Goal: Transaction & Acquisition: Book appointment/travel/reservation

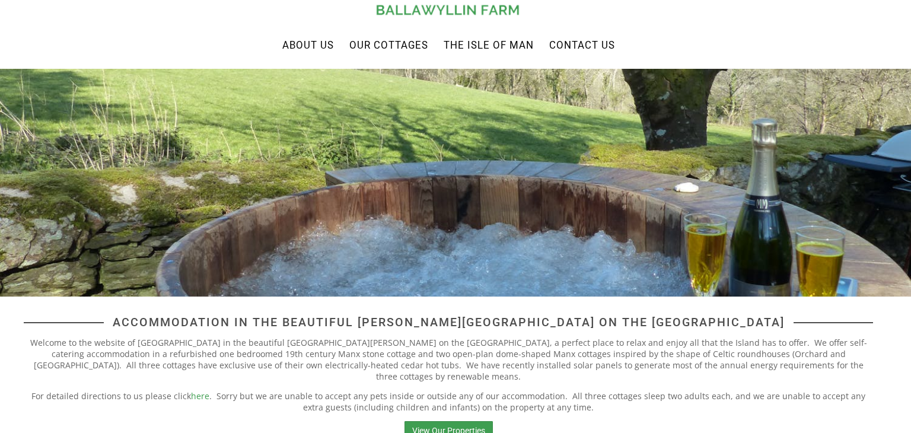
scroll to position [47, 0]
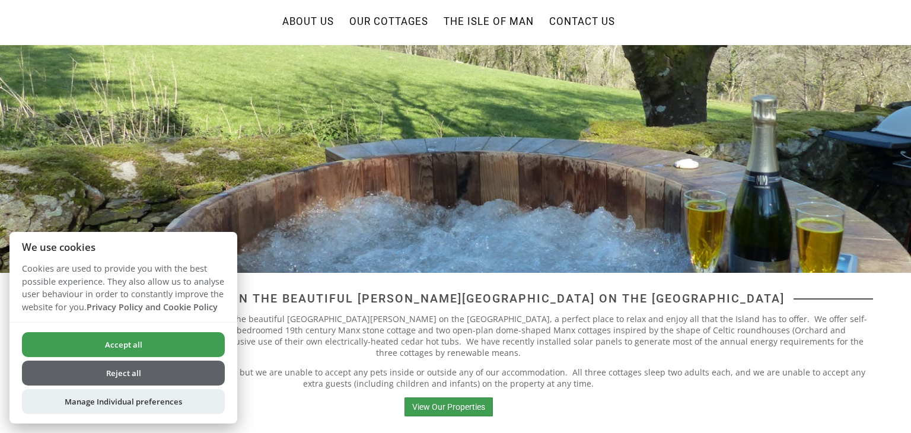
click at [179, 337] on button "Accept all" at bounding box center [123, 344] width 203 height 25
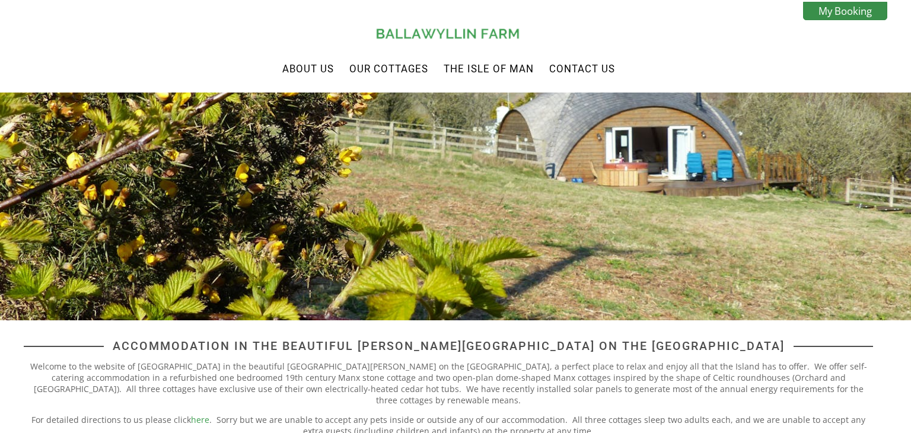
scroll to position [47, 0]
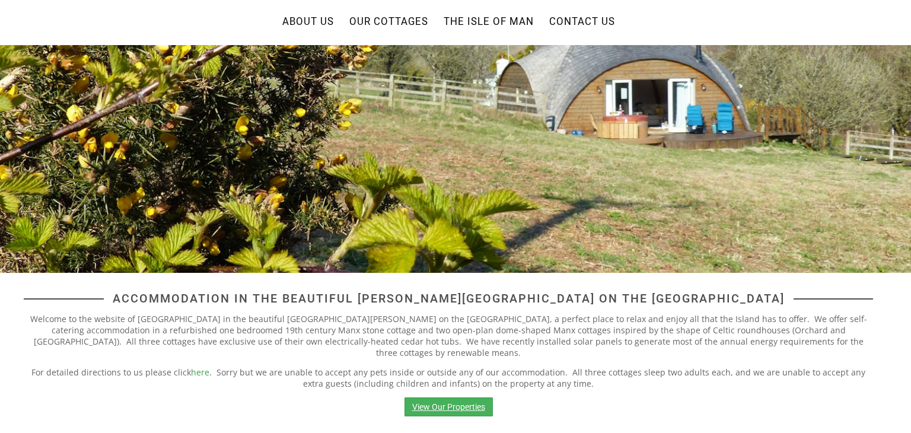
click at [436, 398] on link "View Our Properties" at bounding box center [449, 407] width 88 height 19
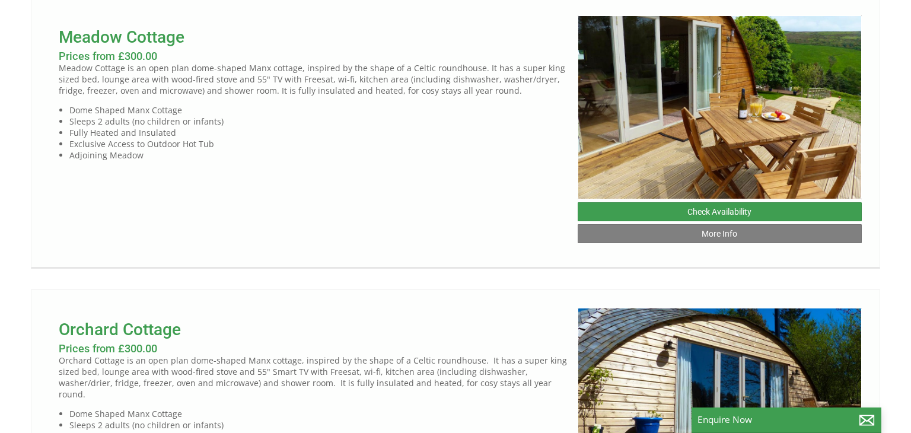
scroll to position [522, 0]
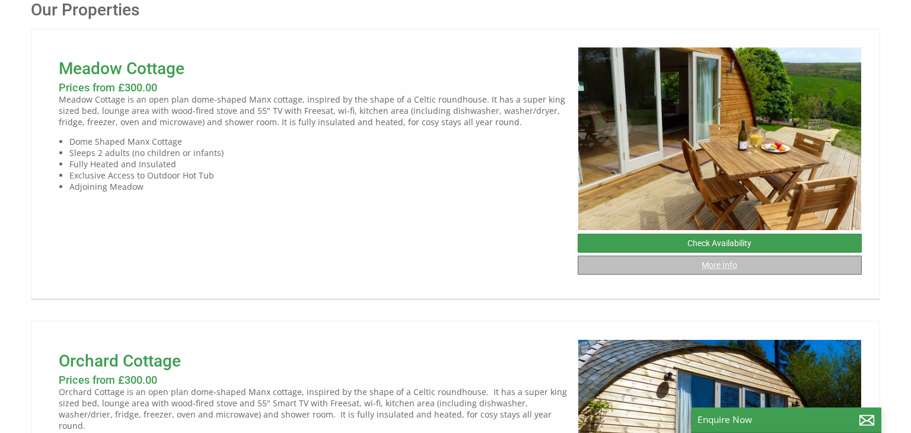
click at [729, 262] on link "More Info" at bounding box center [720, 265] width 285 height 19
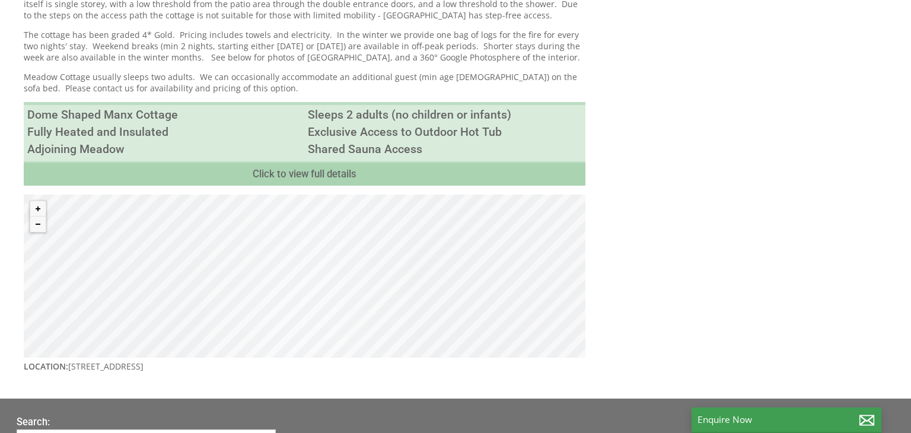
scroll to position [498, 0]
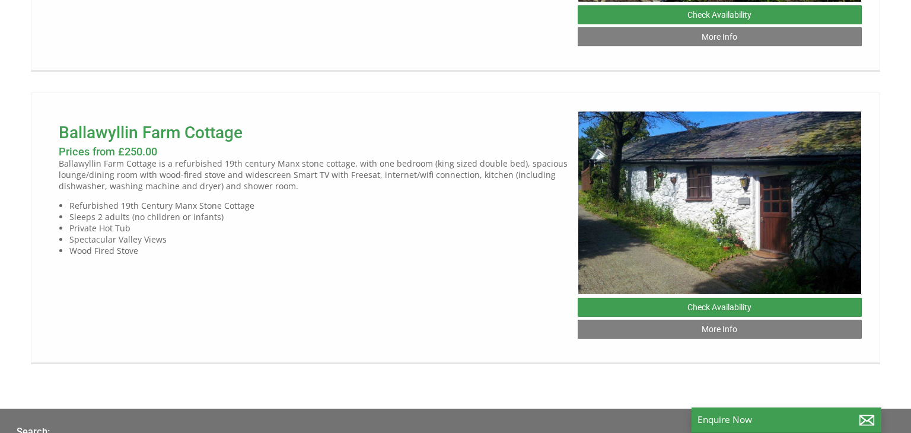
scroll to position [1044, 0]
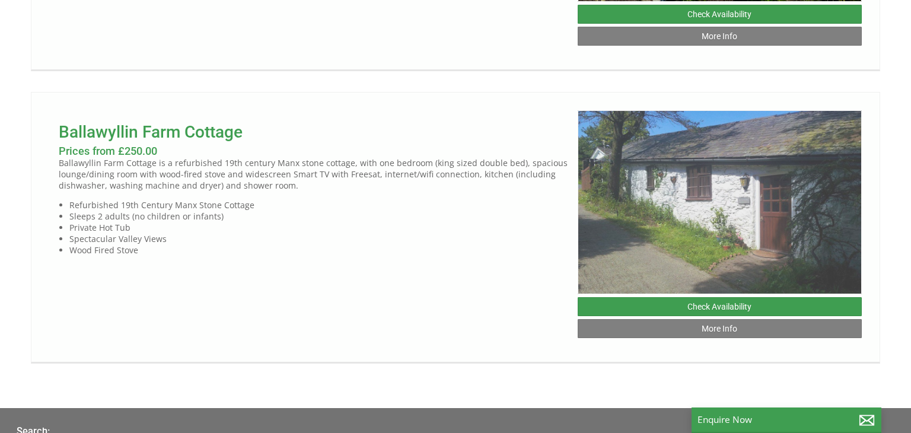
click at [700, 214] on img at bounding box center [720, 202] width 285 height 184
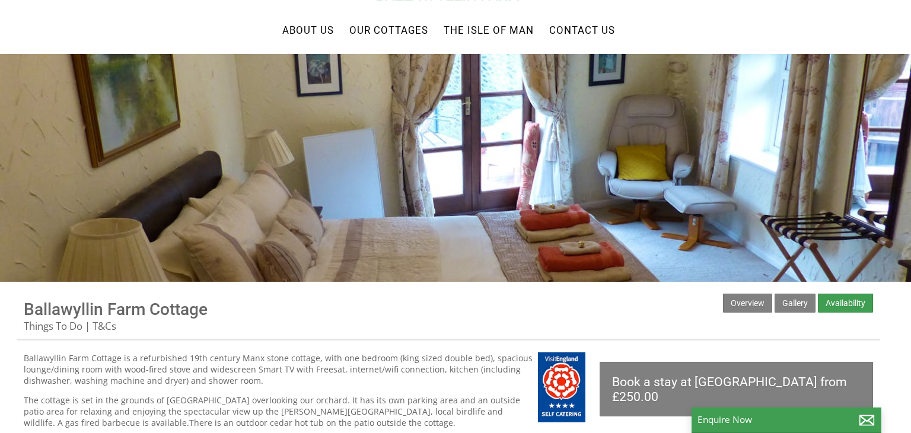
scroll to position [24, 0]
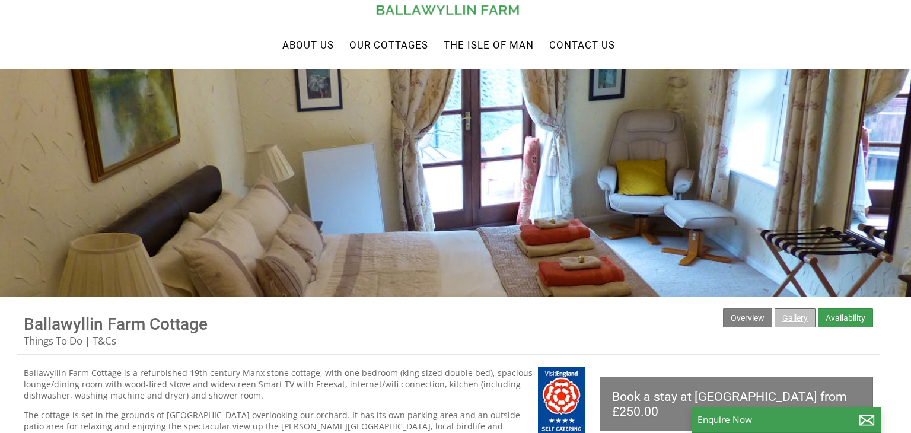
click at [790, 319] on link "Gallery" at bounding box center [795, 318] width 41 height 19
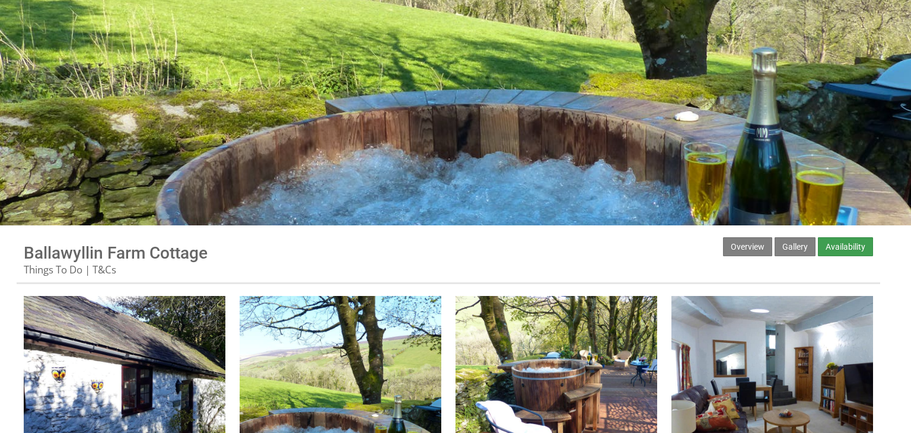
scroll to position [71, 0]
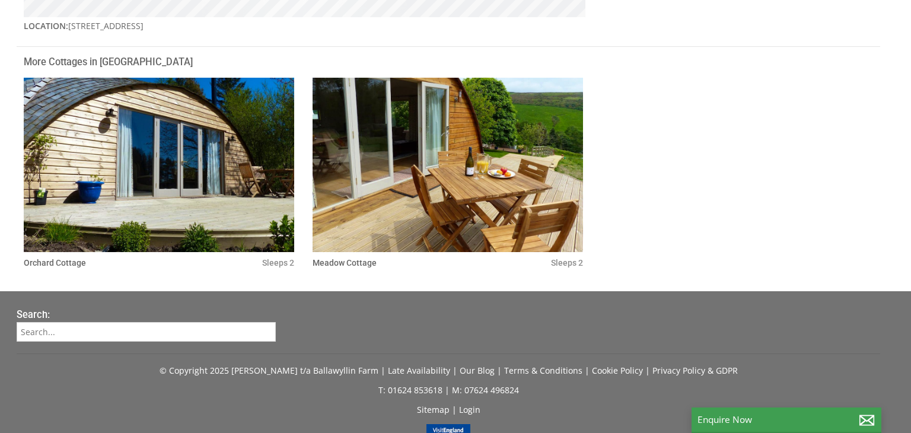
scroll to position [807, 0]
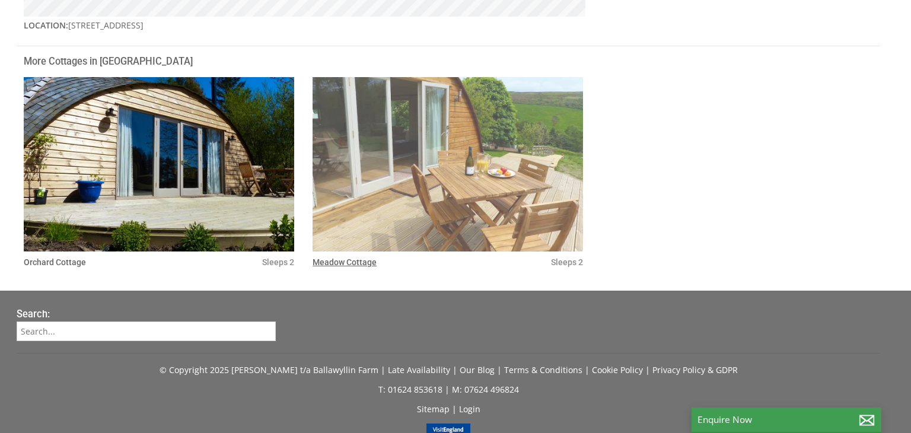
click at [557, 144] on img at bounding box center [448, 164] width 271 height 174
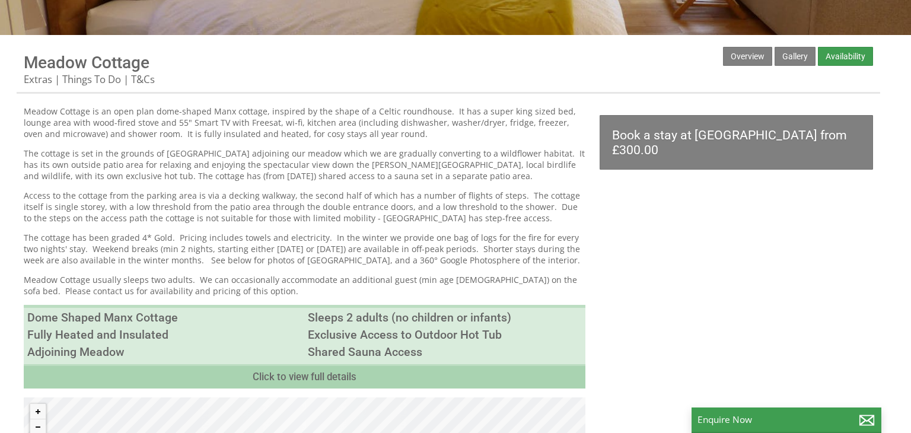
scroll to position [285, 0]
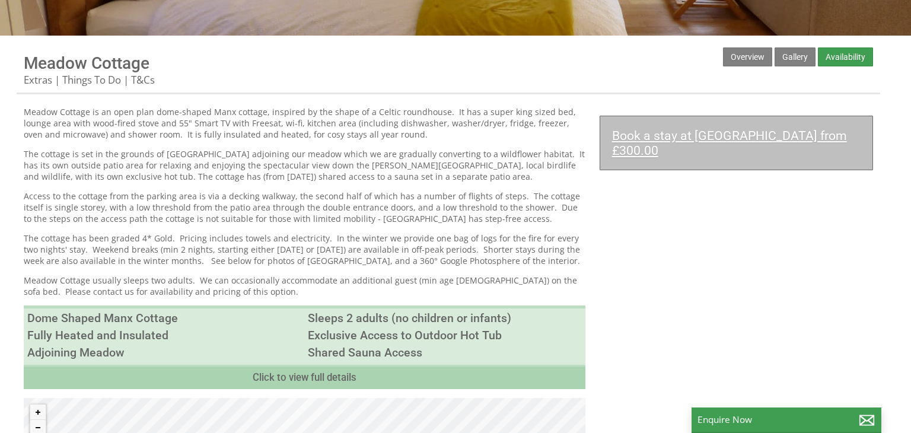
click at [777, 147] on link "Book a stay at [GEOGRAPHIC_DATA] from £300.00" at bounding box center [737, 143] width 274 height 55
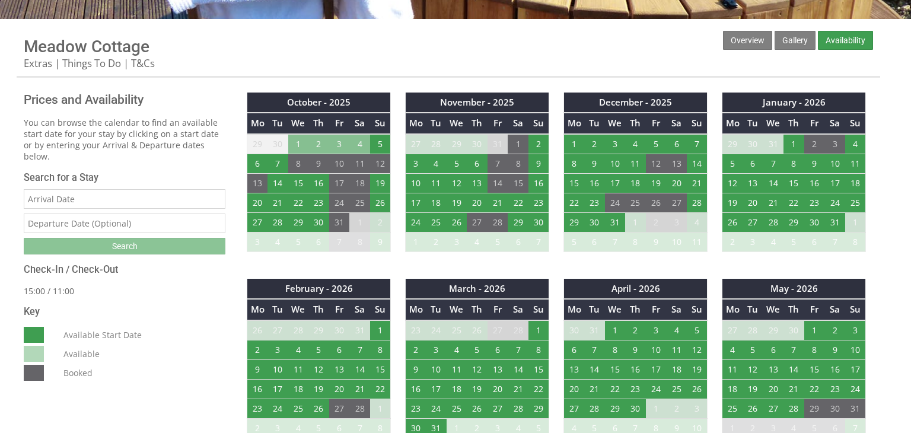
scroll to position [325, 0]
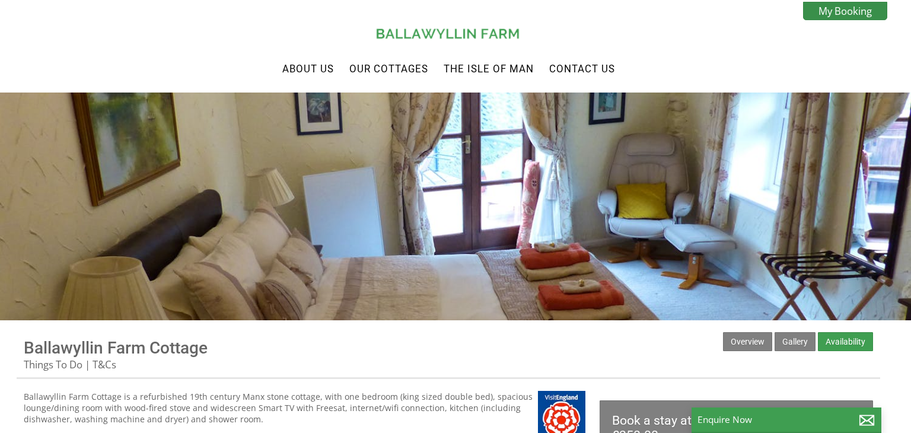
scroll to position [807, 0]
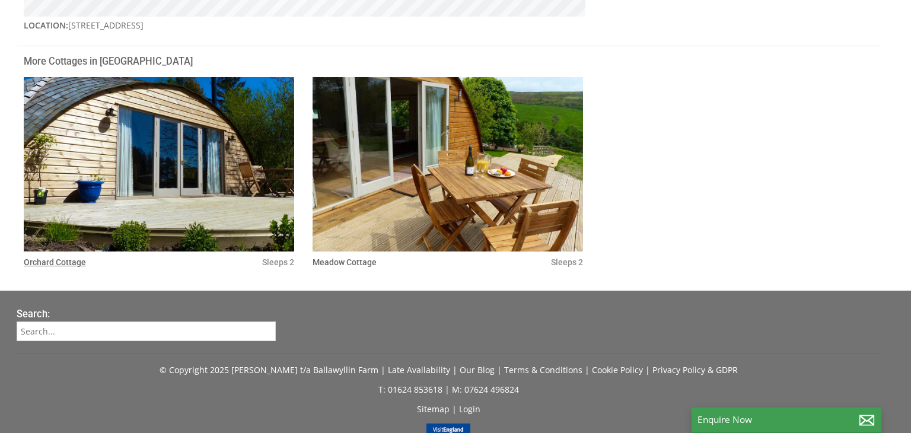
click at [74, 261] on link "Orchard Cottage" at bounding box center [55, 261] width 62 height 9
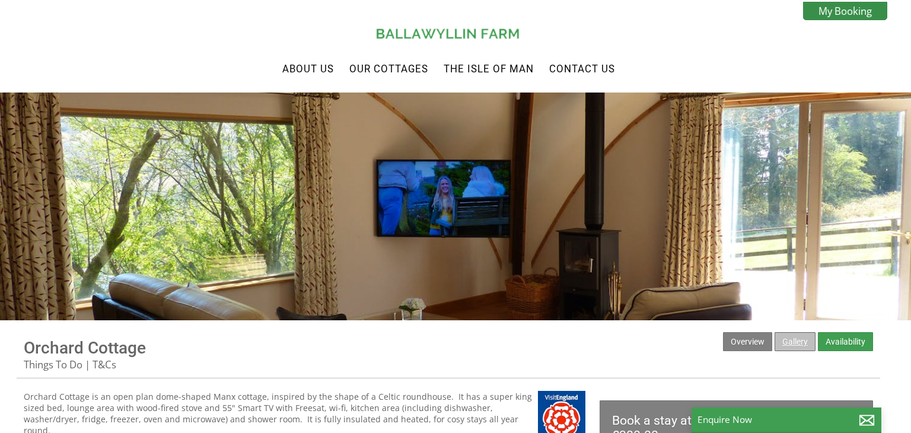
click at [791, 339] on link "Gallery" at bounding box center [795, 341] width 41 height 19
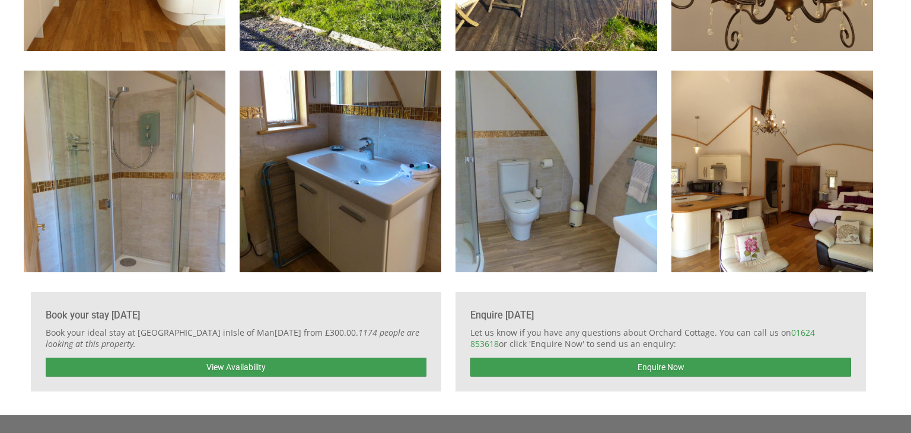
scroll to position [997, 0]
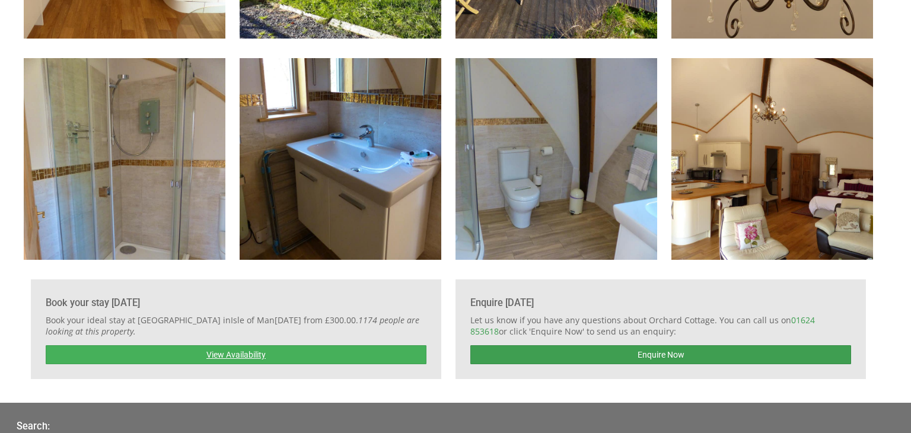
click at [277, 357] on link "View Availability" at bounding box center [236, 354] width 381 height 19
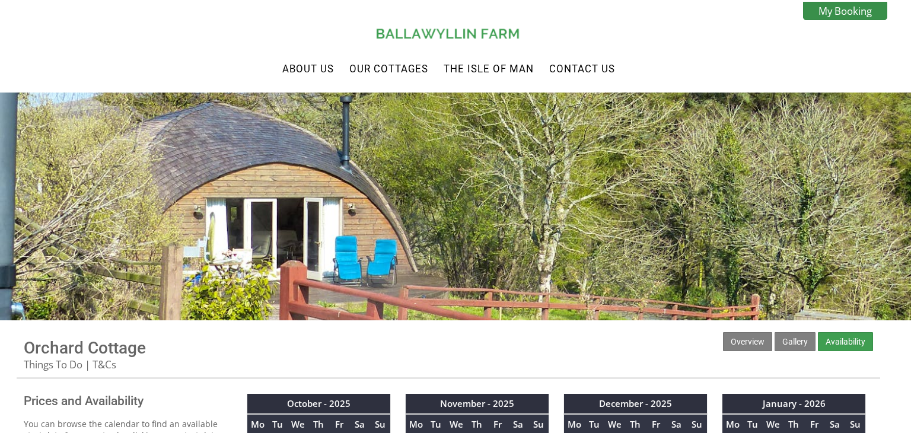
click at [236, 356] on div "Properties Orchard Cottage Overview Gallery Availability Things To Do T&Cs" at bounding box center [449, 355] width 864 height 47
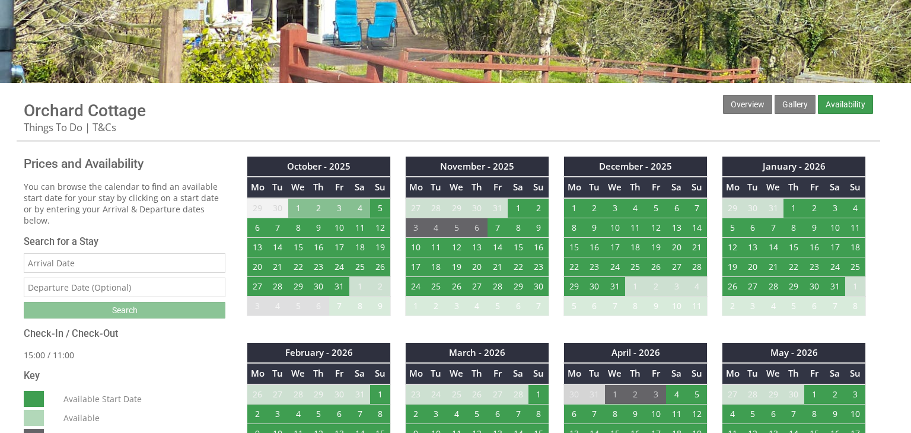
scroll to position [261, 0]
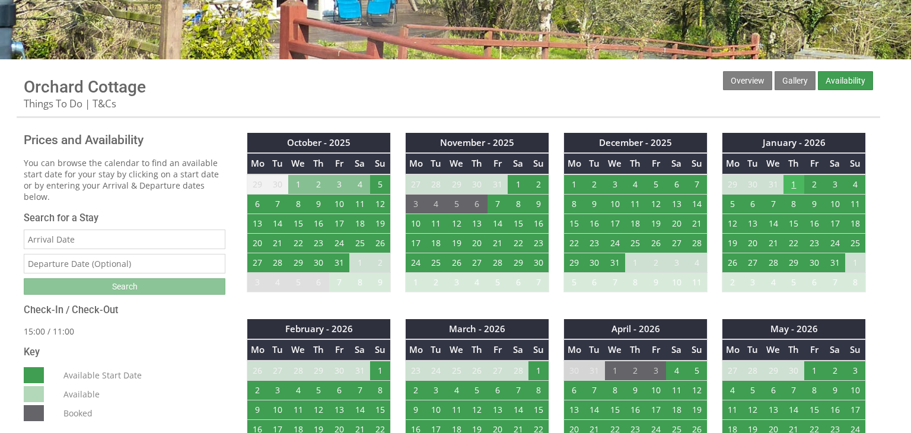
click at [796, 180] on td "1" at bounding box center [794, 184] width 21 height 20
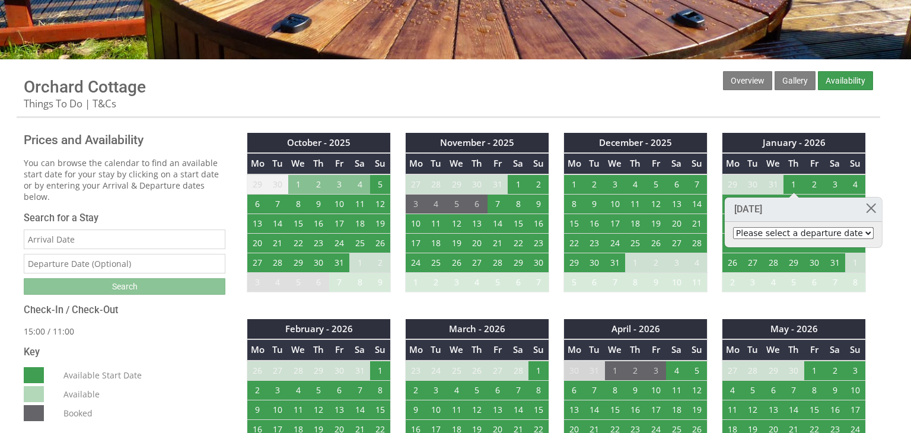
click at [815, 229] on select "Please select a departure date [DATE] - £300.00 [DATE] - £420.00 [DATE] - £560.…" at bounding box center [803, 233] width 141 height 12
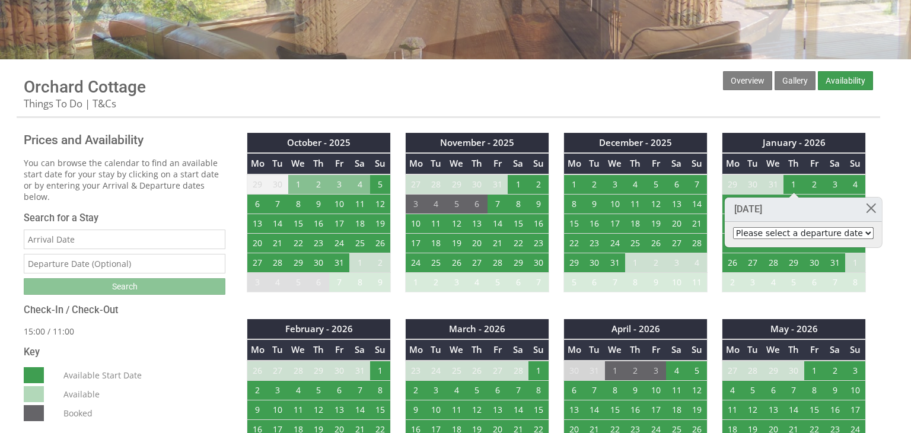
select select "book/6900313"
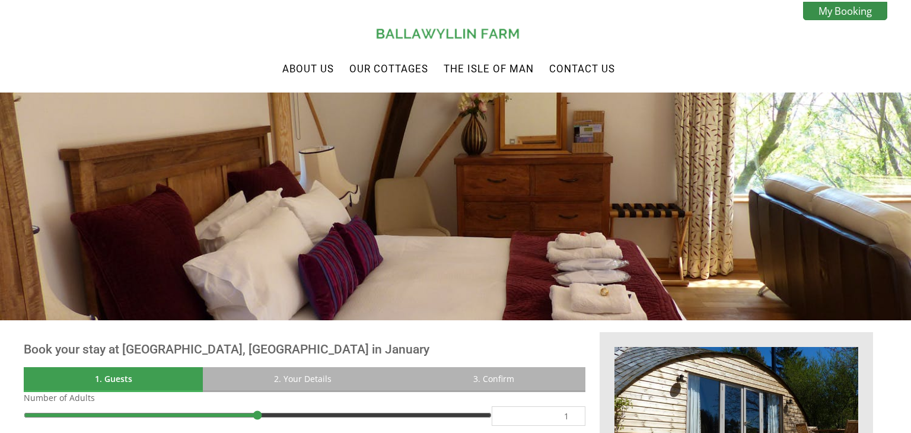
scroll to position [332, 0]
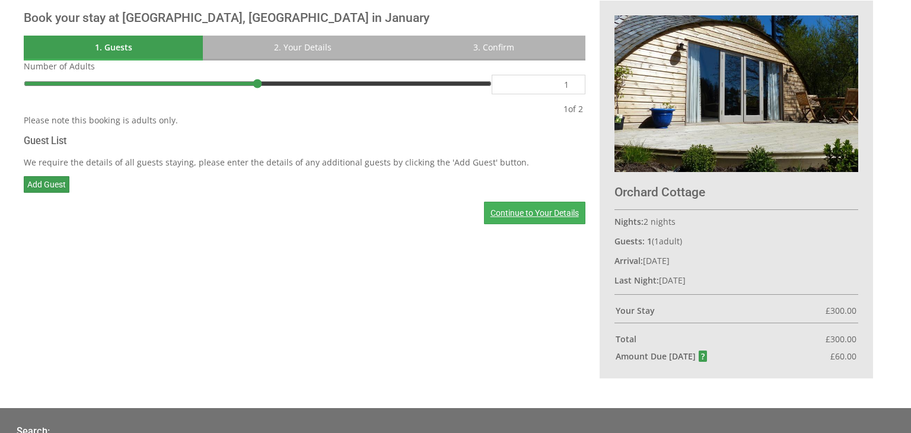
click at [561, 221] on link "Continue to Your Details" at bounding box center [534, 213] width 101 height 23
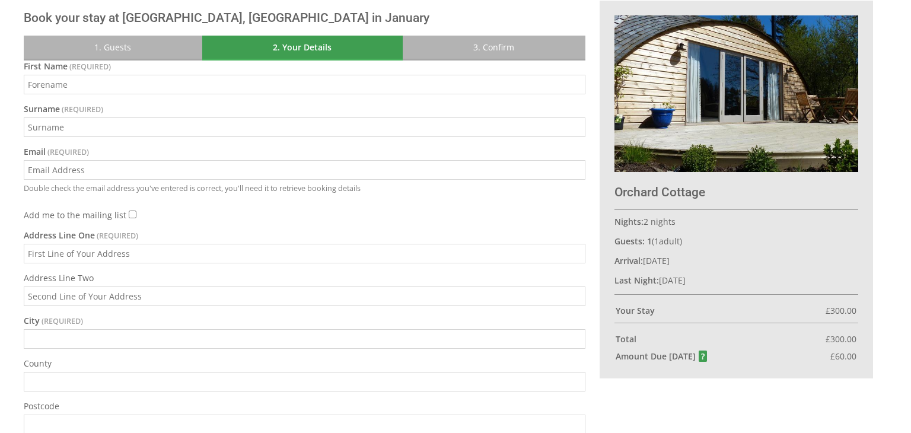
click at [299, 87] on input "First Name" at bounding box center [305, 85] width 562 height 20
type input "Rachel Ann"
type input "Goldsmith"
type input "rachel.goldsmith@hotmail.com"
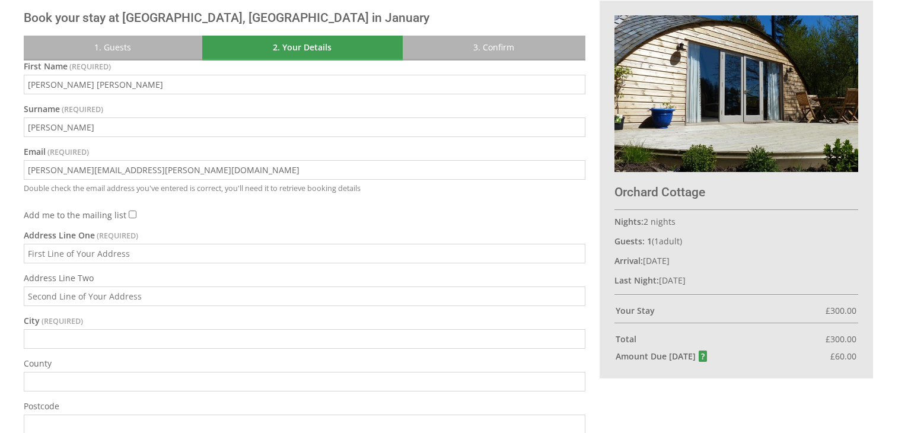
type input "33 Springfield Rise"
type input "Foxdale"
type input "Isle of Man"
type input "IM43JX"
select select "IM"
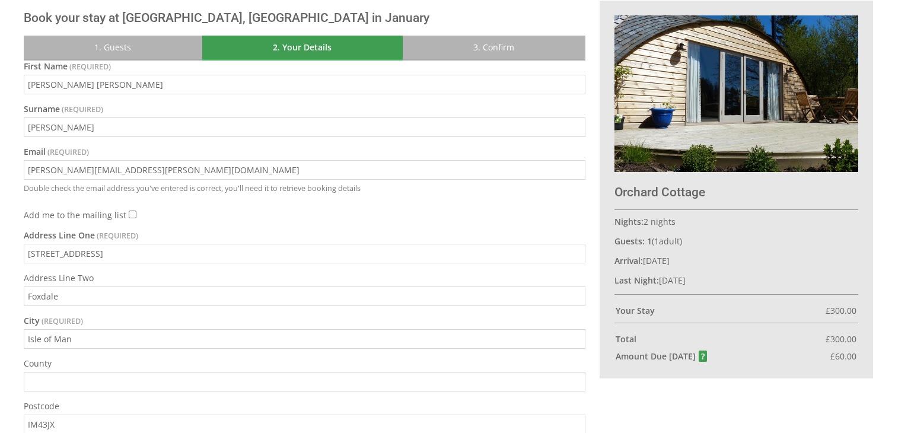
type input "07624308959"
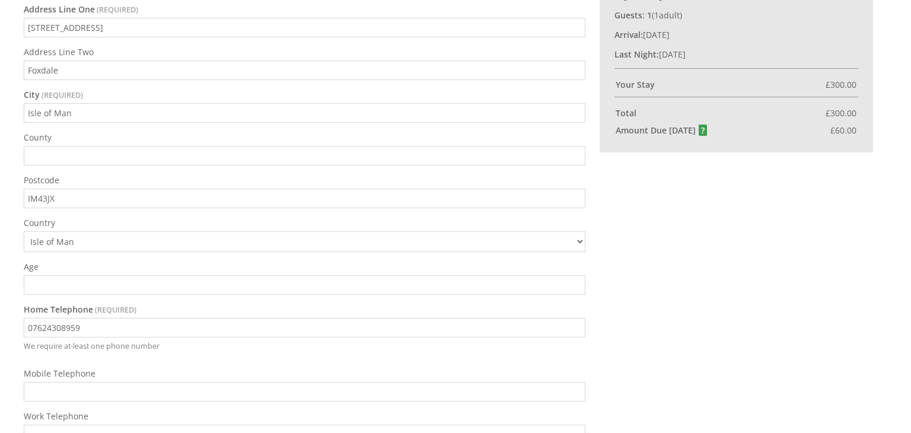
scroll to position [579, 0]
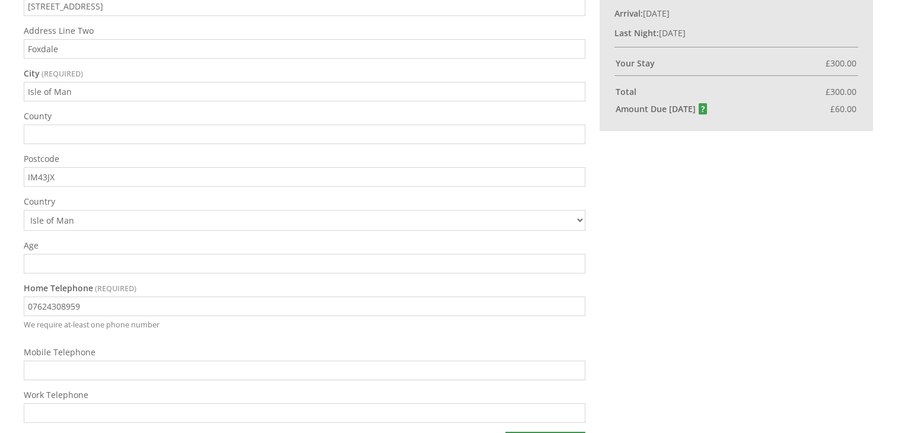
click at [393, 274] on div "First Name Rachel Ann Surname Goldsmith Email rachel.goldsmith@hotmail.com Doub…" at bounding box center [305, 133] width 562 height 641
click at [422, 260] on input "Age" at bounding box center [305, 264] width 562 height 20
type input "1"
click at [576, 260] on input "1" at bounding box center [305, 264] width 562 height 20
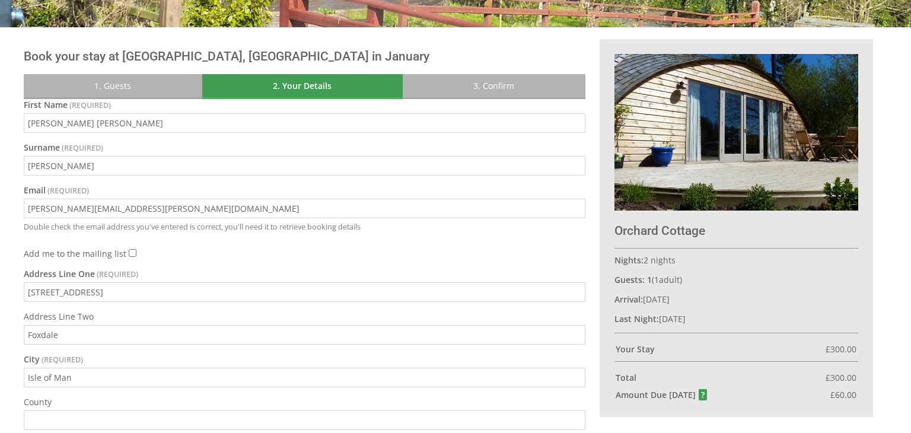
scroll to position [294, 0]
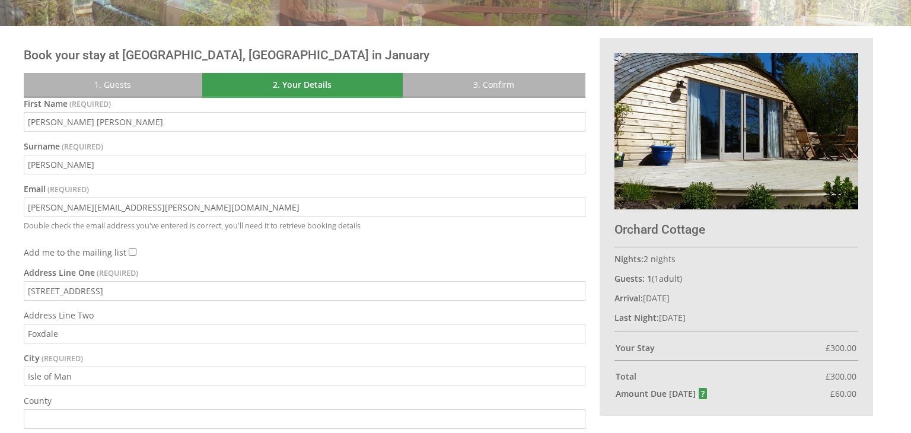
type input "46"
click at [459, 120] on input "Rachel Ann" at bounding box center [305, 122] width 562 height 20
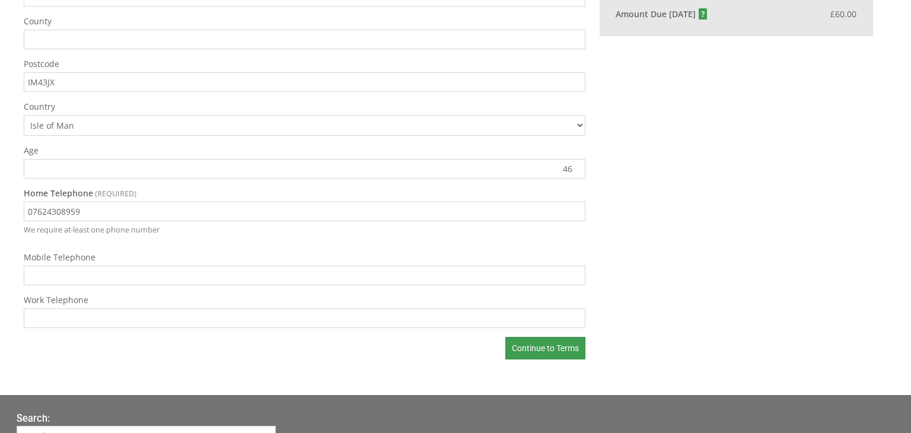
scroll to position [676, 0]
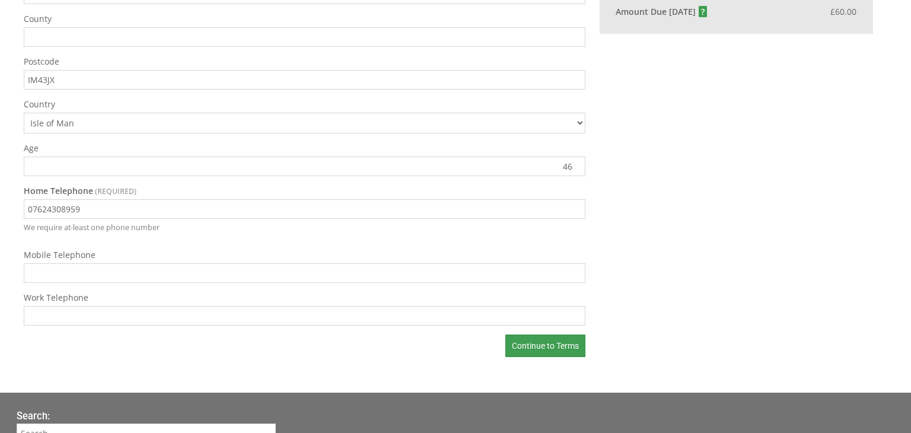
type input "Rachel"
click at [440, 268] on input "Mobile Telephone" at bounding box center [305, 273] width 562 height 20
type input "07624308959"
click at [513, 342] on link "Continue to Terms" at bounding box center [545, 346] width 80 height 23
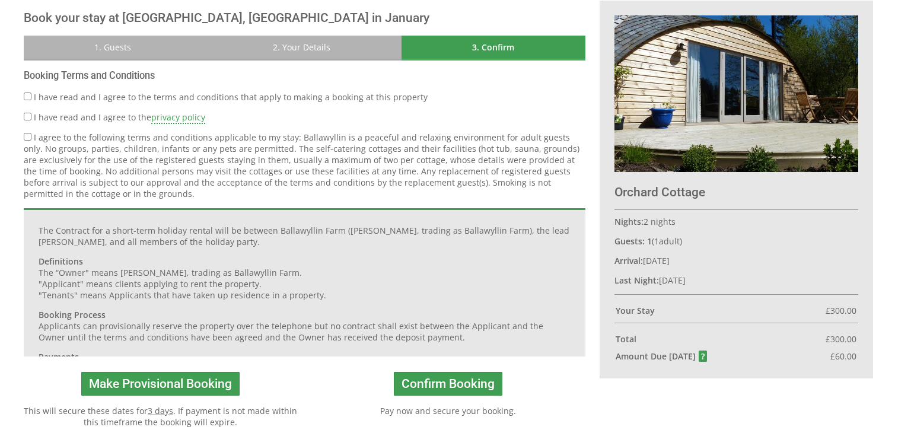
click at [28, 94] on input "I have read and I agree to the terms and conditions that apply to making a book…" at bounding box center [28, 97] width 8 height 8
checkbox input "true"
click at [27, 113] on input "I have read and I agree to the privacy policy" at bounding box center [28, 117] width 8 height 8
checkbox input "true"
click at [28, 135] on input "I agree to the following terms and conditions applicable to my stay: Ballawylli…" at bounding box center [28, 137] width 8 height 8
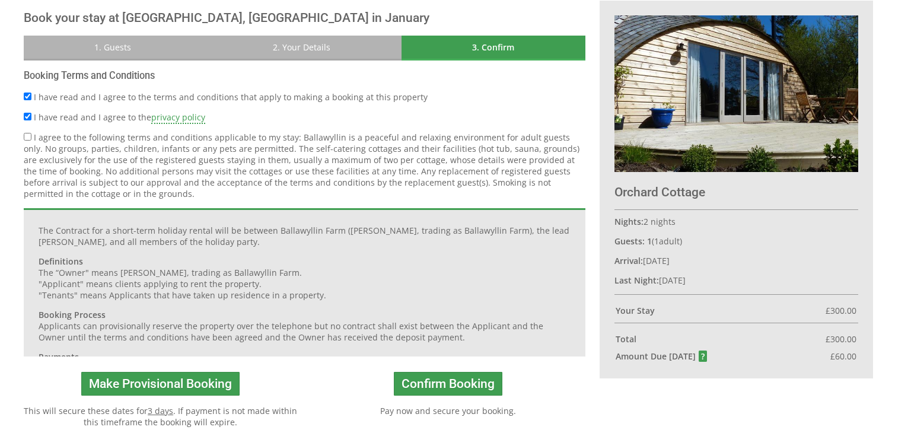
checkbox input "true"
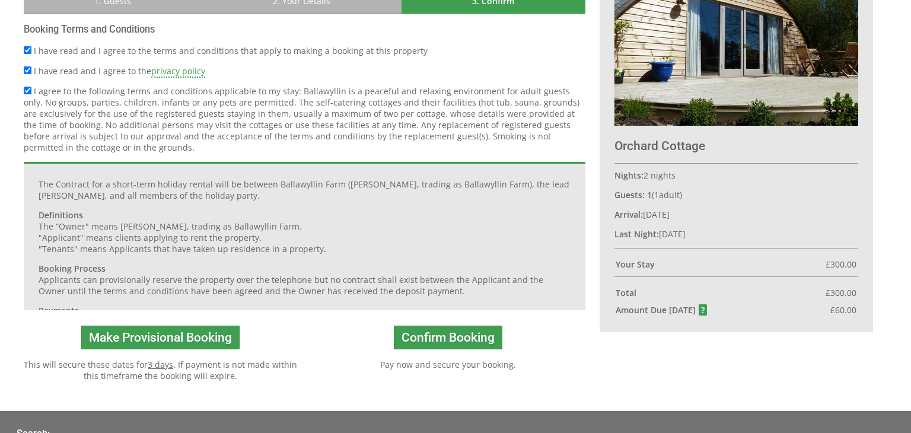
scroll to position [381, 0]
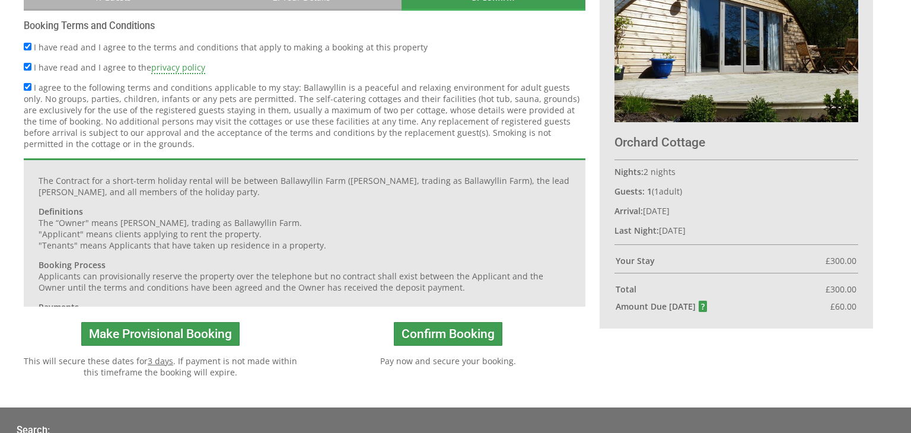
click at [576, 203] on div "The Contract for a short-term holiday rental will be between Ballawyllin Farm (…" at bounding box center [305, 232] width 562 height 148
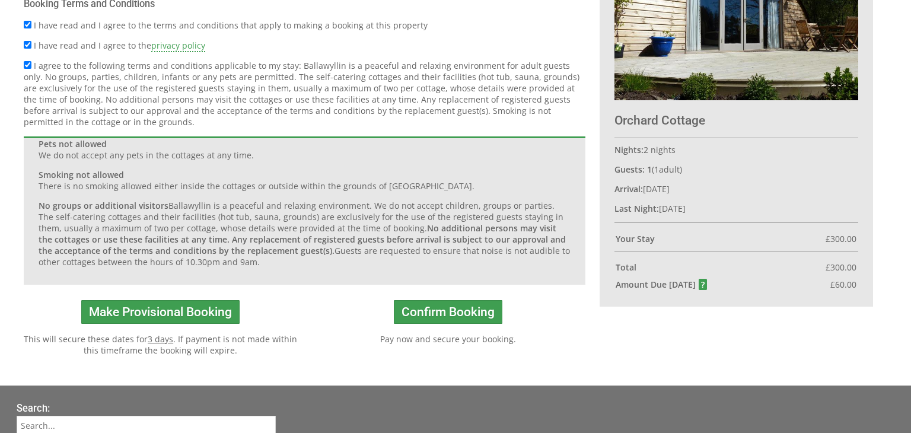
scroll to position [405, 0]
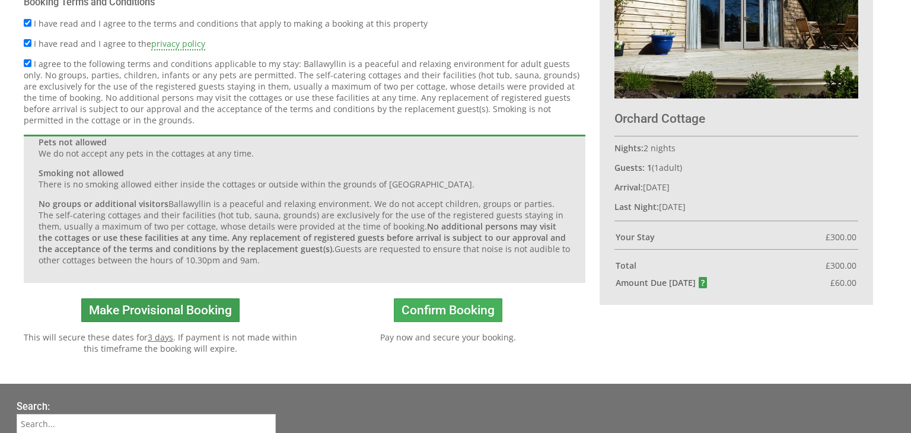
click at [422, 318] on button "Confirm Booking" at bounding box center [448, 310] width 109 height 24
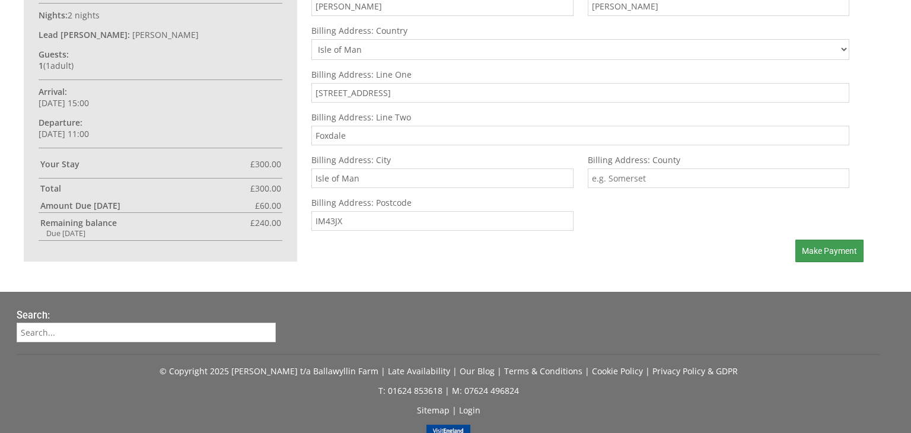
scroll to position [617, 0]
click at [836, 249] on span "Make Payment" at bounding box center [829, 250] width 55 height 9
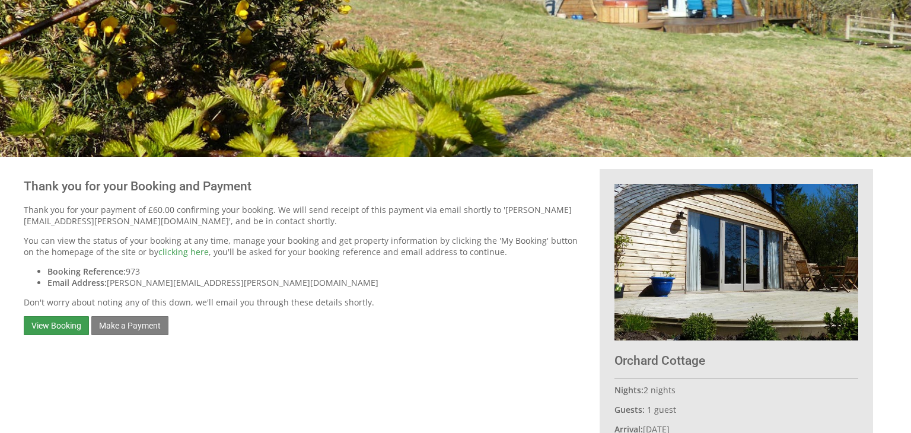
scroll to position [166, 0]
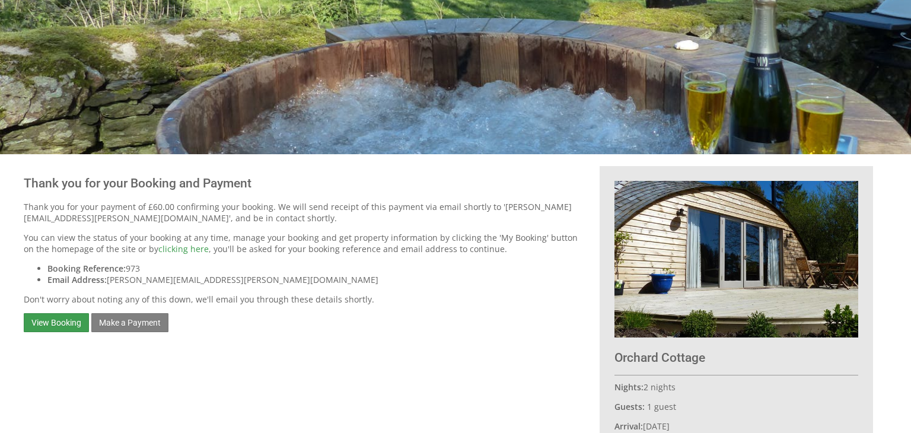
click at [722, 253] on img at bounding box center [737, 259] width 244 height 157
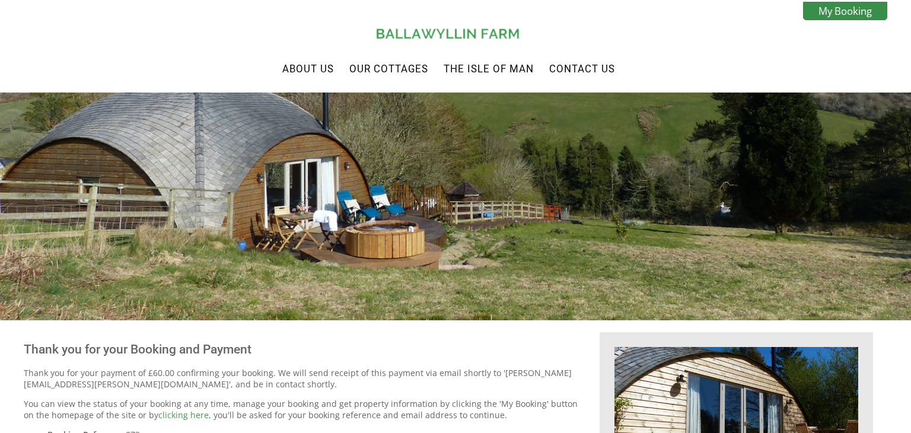
scroll to position [0, 0]
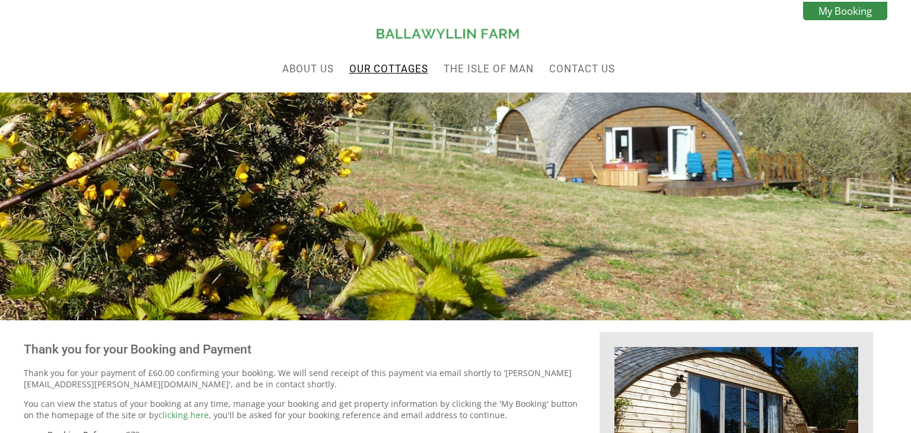
click at [408, 77] on li "Our Cottages" at bounding box center [389, 68] width 86 height 19
click at [402, 73] on link "Our Cottages" at bounding box center [388, 69] width 79 height 12
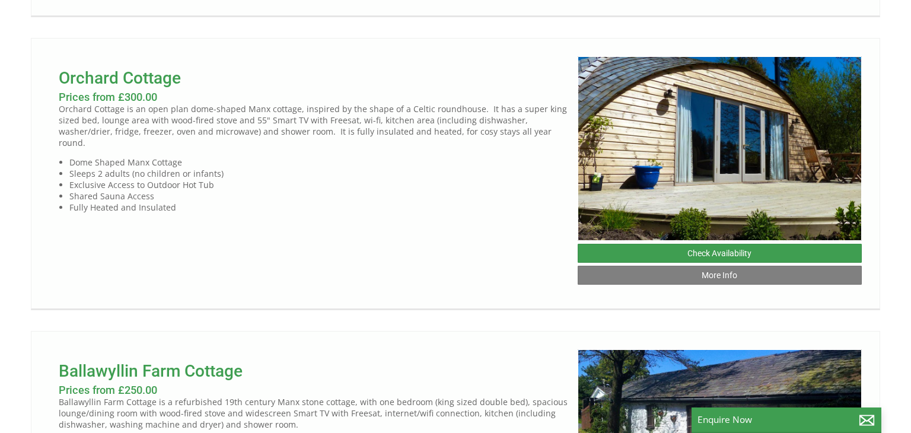
scroll to position [807, 0]
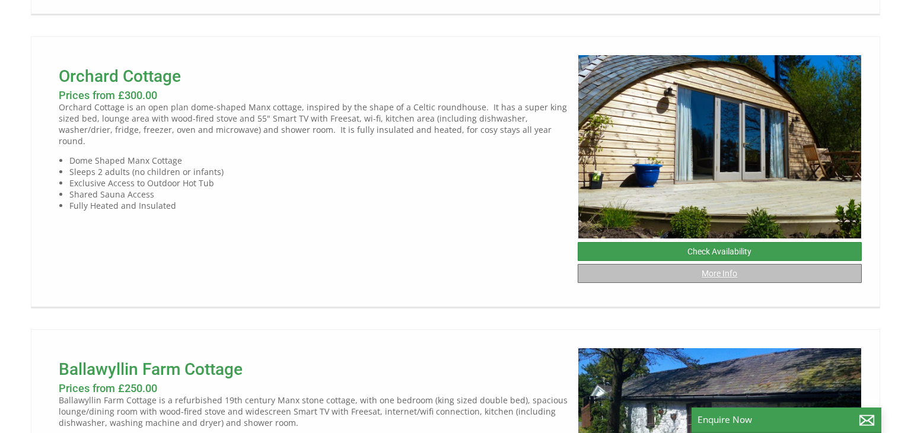
click at [647, 273] on link "More Info" at bounding box center [720, 273] width 285 height 19
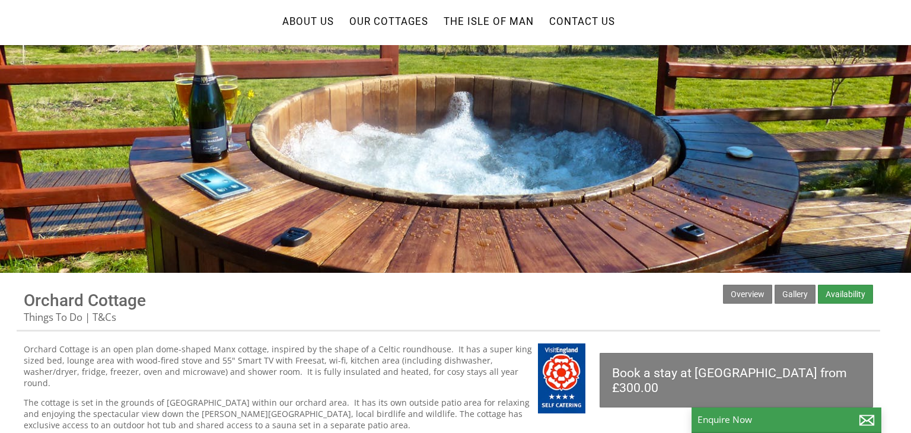
scroll to position [24, 0]
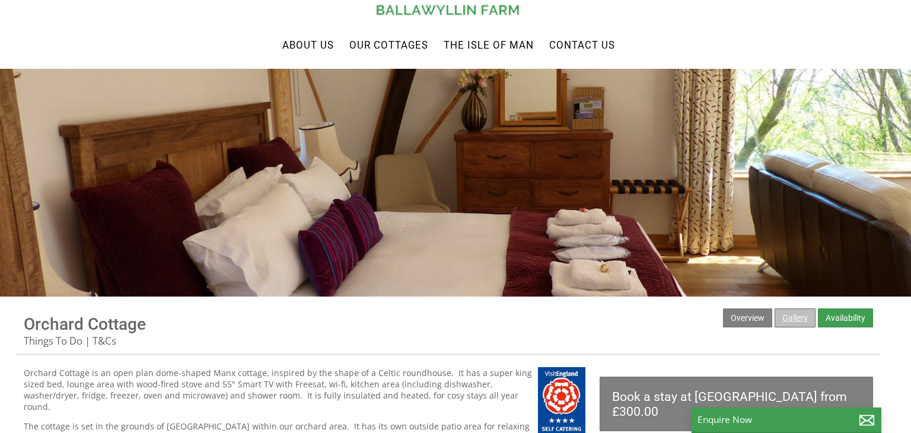
click at [788, 321] on link "Gallery" at bounding box center [795, 318] width 41 height 19
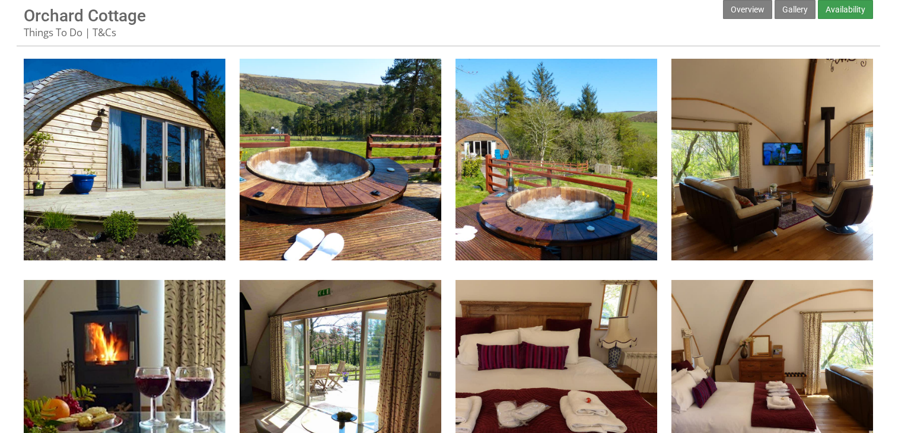
scroll to position [356, 0]
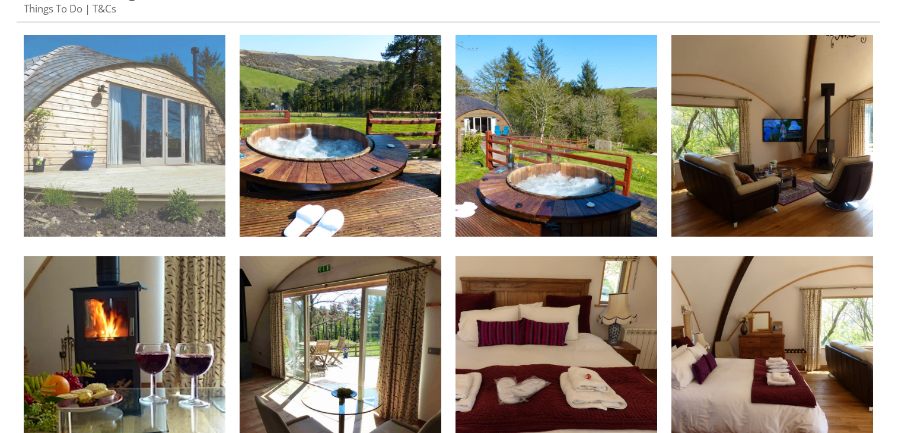
click at [206, 233] on img at bounding box center [125, 136] width 202 height 202
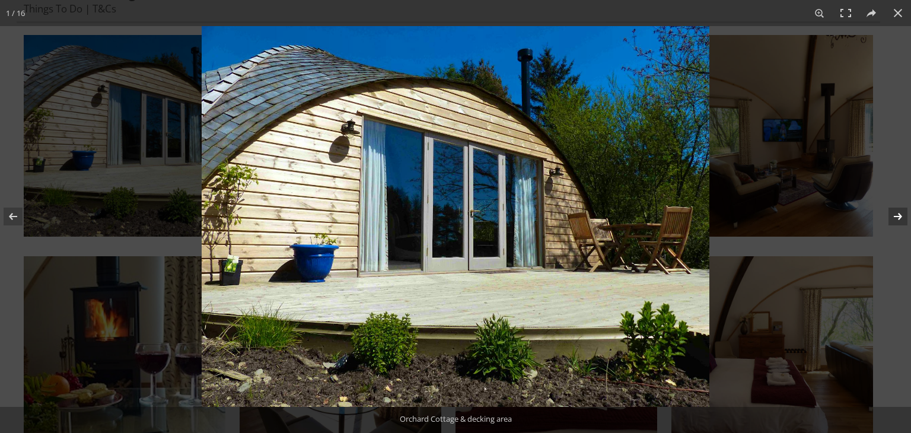
click at [891, 219] on button at bounding box center [891, 216] width 42 height 59
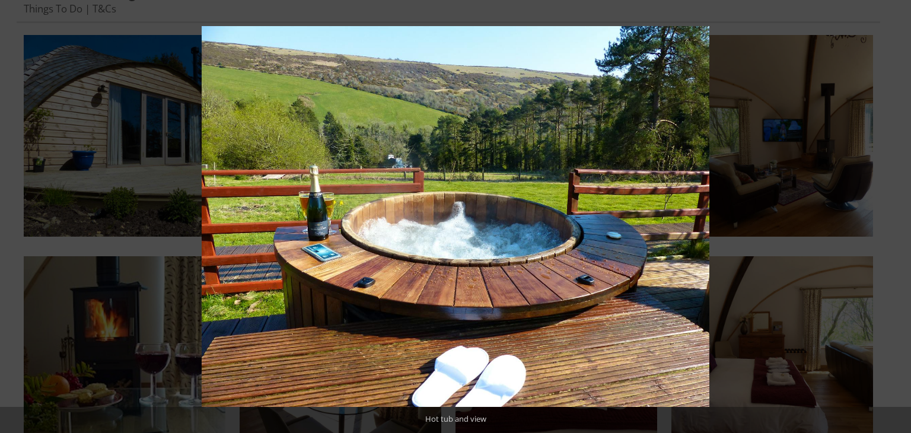
click at [891, 219] on button at bounding box center [891, 216] width 42 height 59
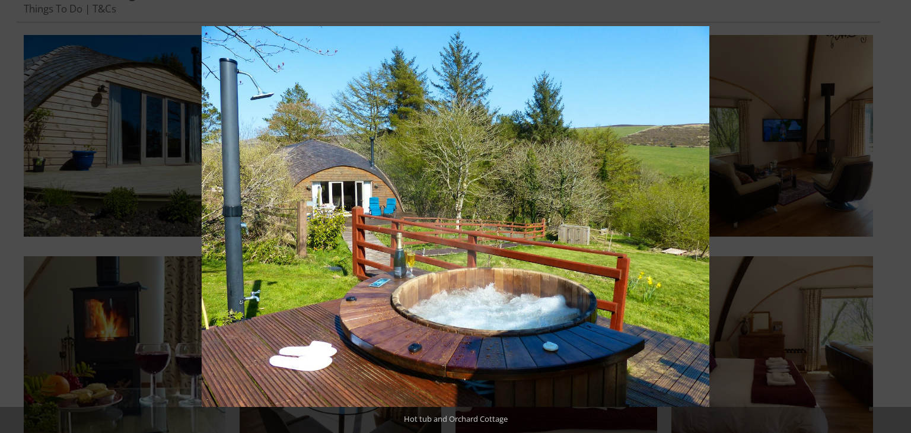
click at [891, 219] on button at bounding box center [891, 216] width 42 height 59
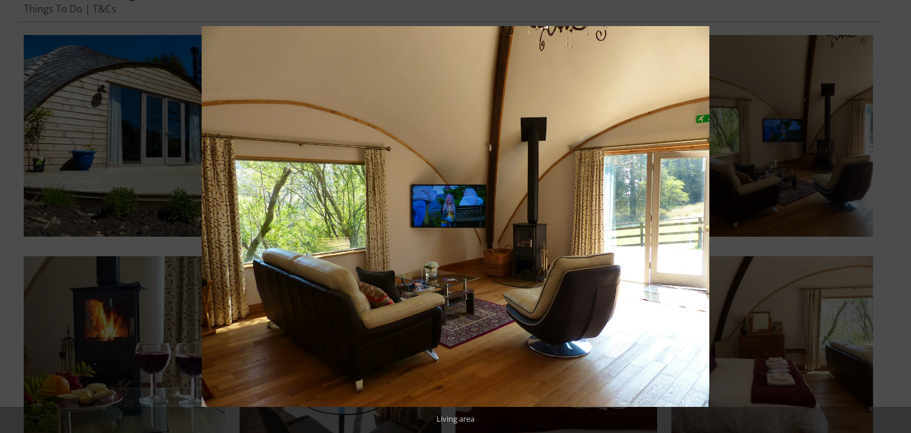
click at [891, 219] on button at bounding box center [891, 216] width 42 height 59
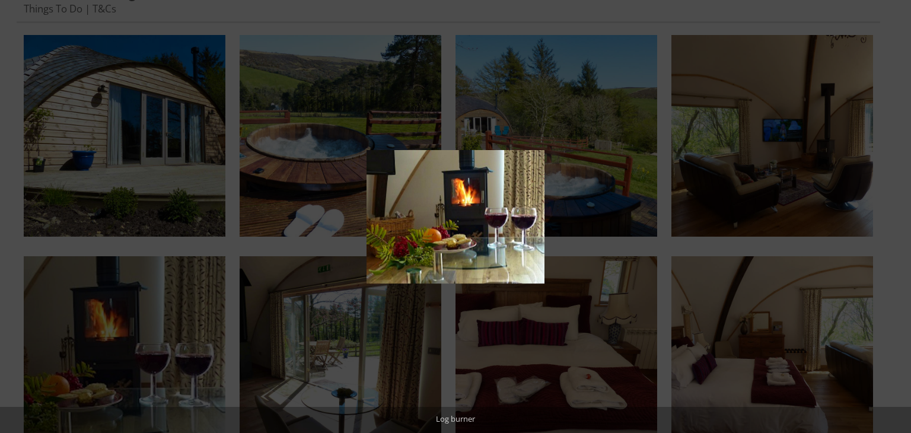
click at [891, 219] on button at bounding box center [891, 216] width 42 height 59
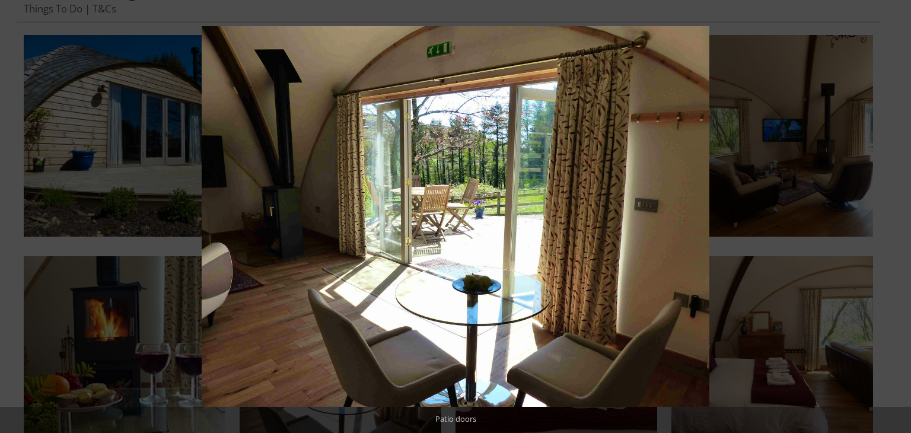
click at [891, 219] on button at bounding box center [891, 216] width 42 height 59
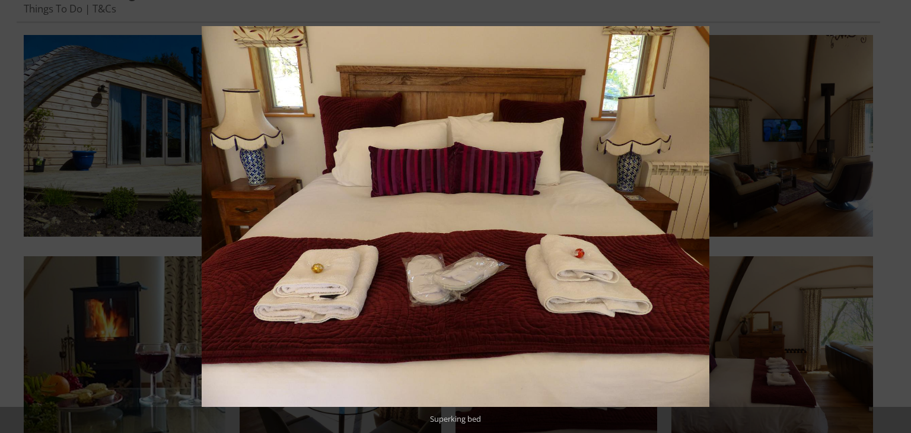
click at [891, 219] on button at bounding box center [891, 216] width 42 height 59
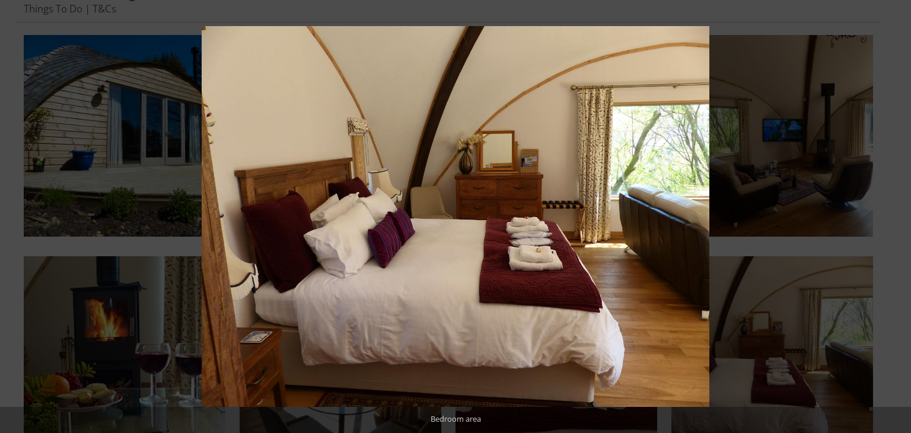
click at [891, 219] on button at bounding box center [891, 216] width 42 height 59
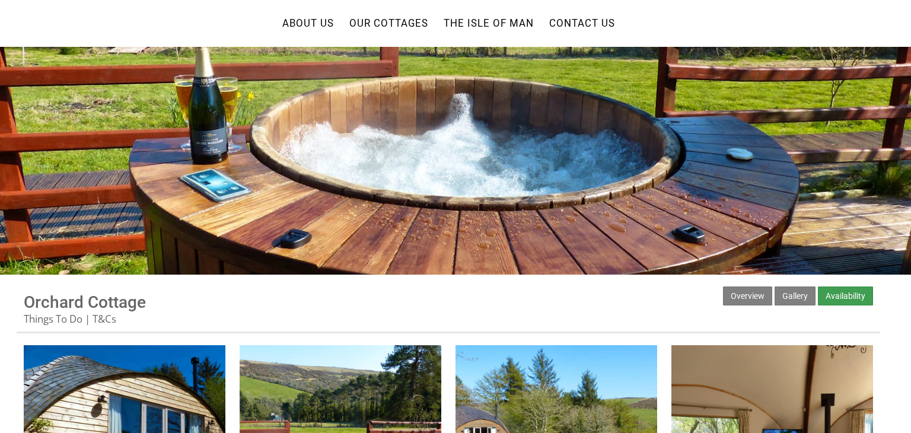
scroll to position [47, 0]
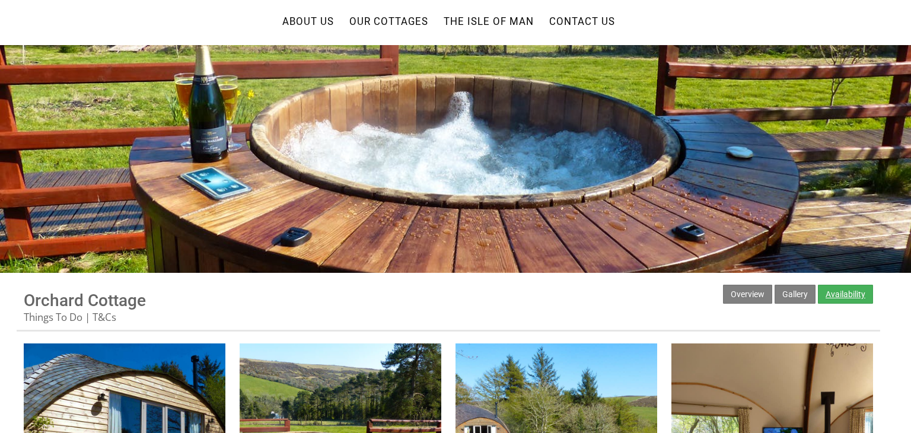
click at [834, 291] on link "Availability" at bounding box center [845, 294] width 55 height 19
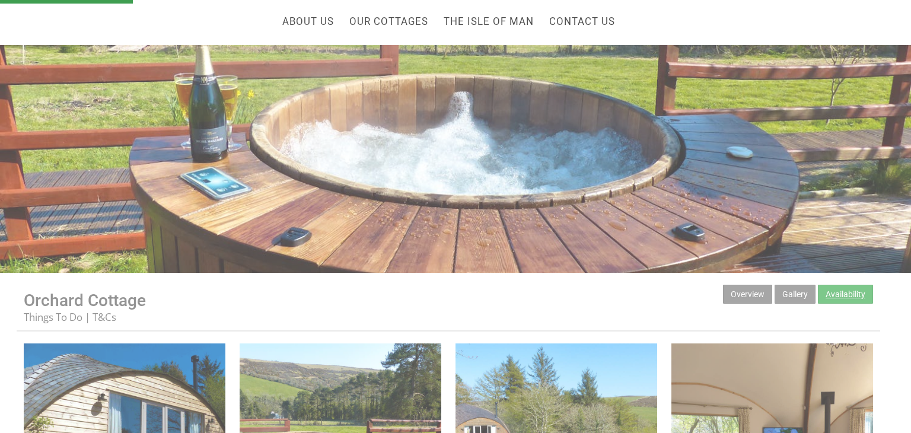
click at [834, 291] on link "Availability" at bounding box center [845, 294] width 55 height 19
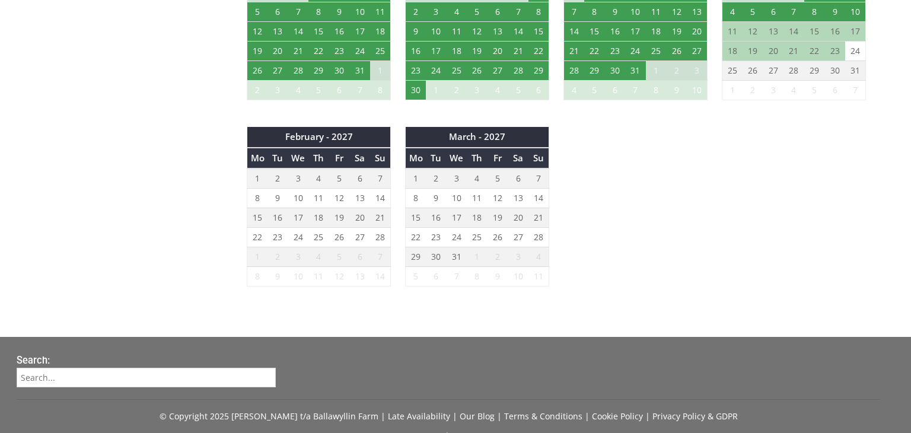
scroll to position [1044, 0]
